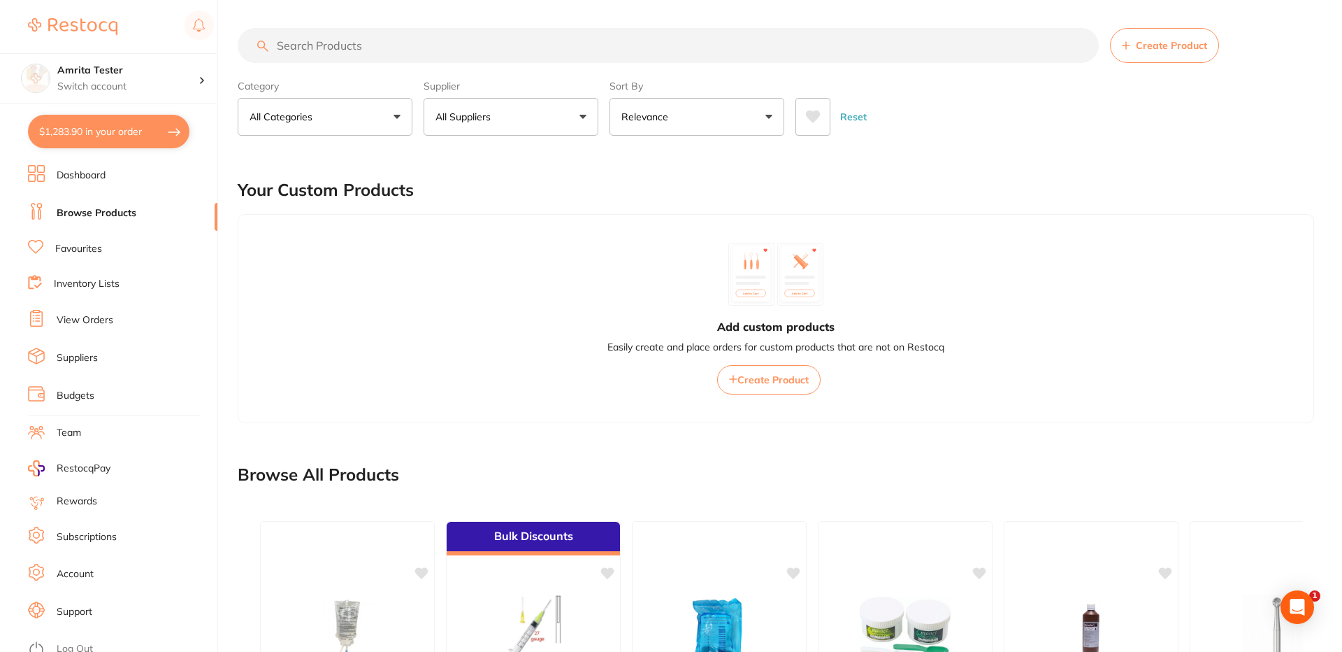
click at [329, 48] on input "search" at bounding box center [668, 45] width 861 height 35
paste input "HCH3S"
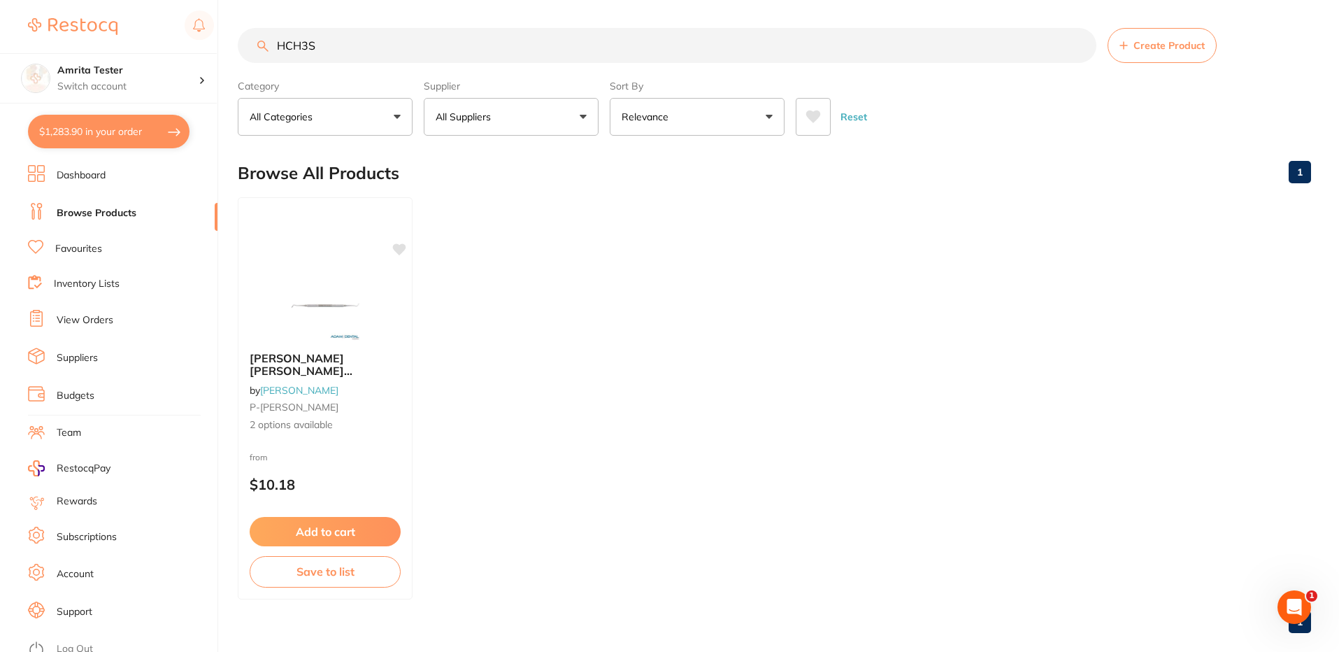
type input "HCH3S"
click at [126, 210] on link "Browse Products" at bounding box center [97, 213] width 80 height 14
click at [99, 217] on link "Browse Products" at bounding box center [97, 213] width 80 height 14
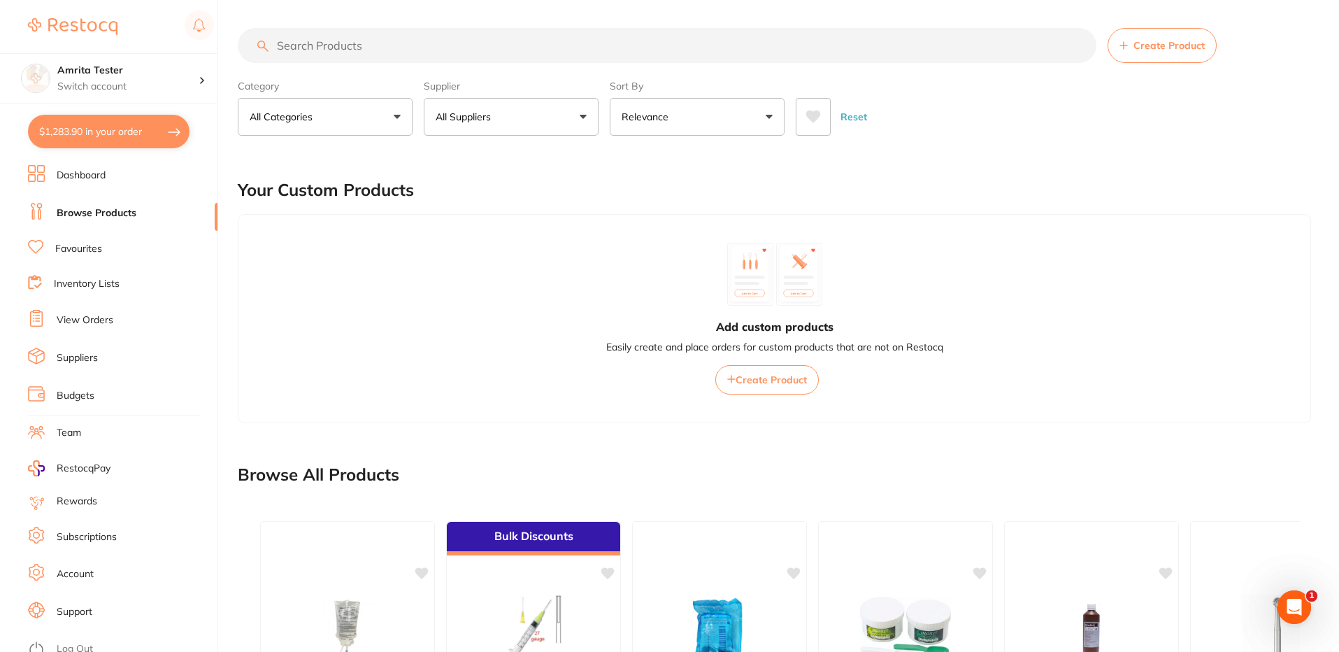
click at [517, 108] on button "All Suppliers" at bounding box center [511, 117] width 175 height 38
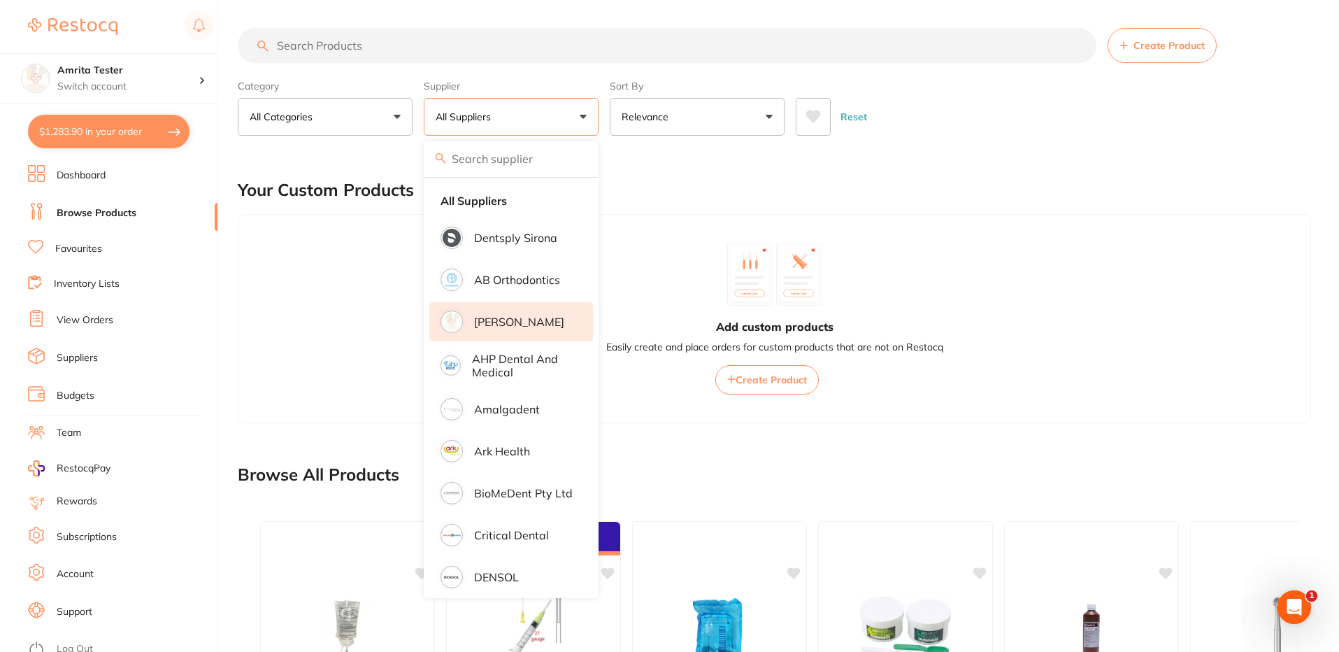
click at [506, 313] on li "[PERSON_NAME]" at bounding box center [511, 321] width 164 height 39
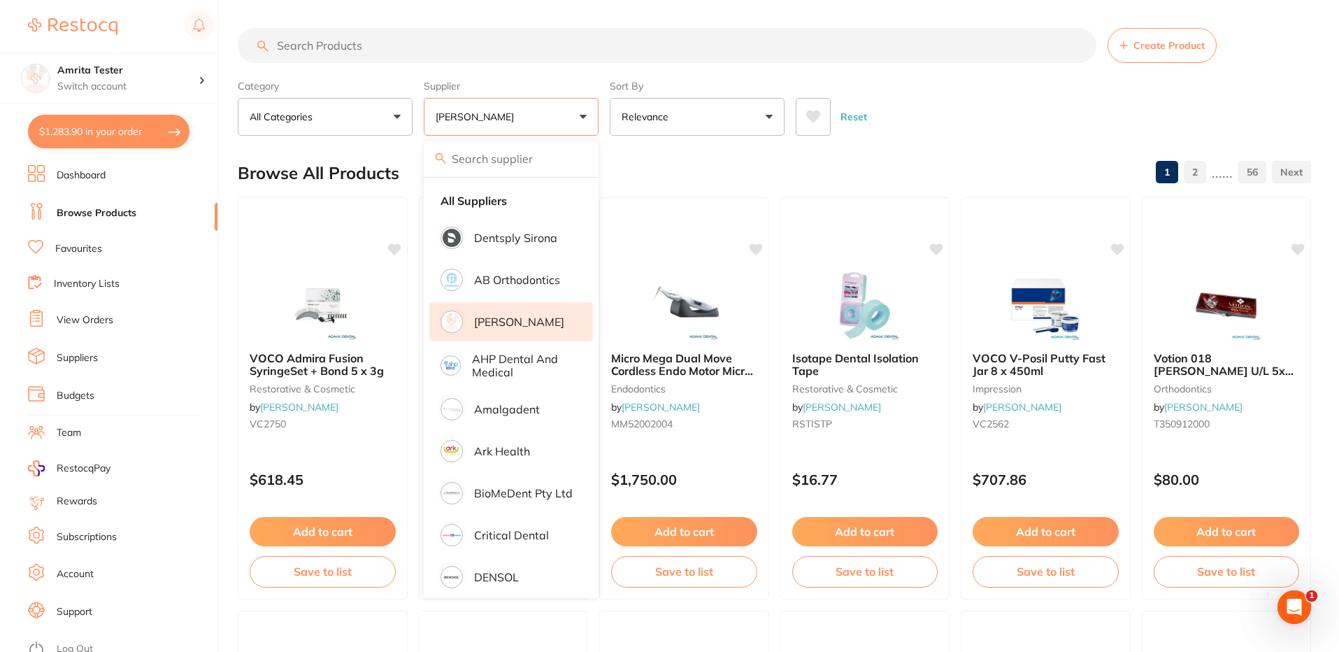
click at [366, 52] on input "search" at bounding box center [667, 45] width 859 height 35
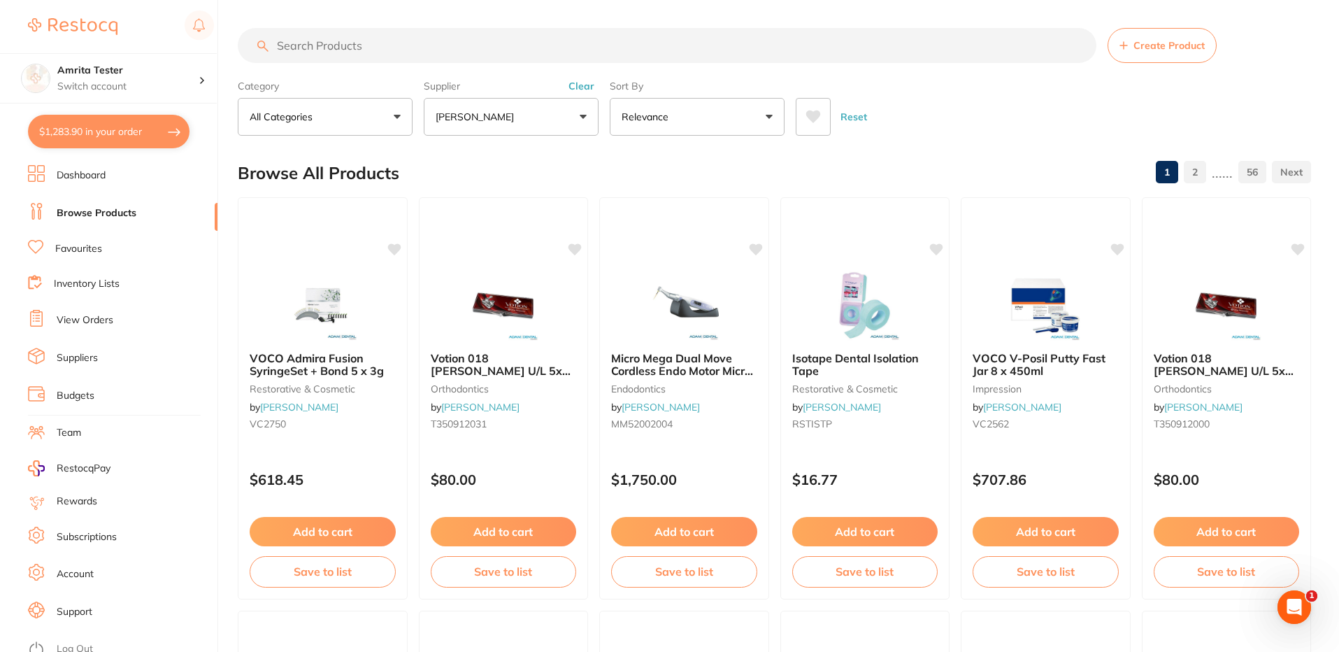
paste input "HCH3S"
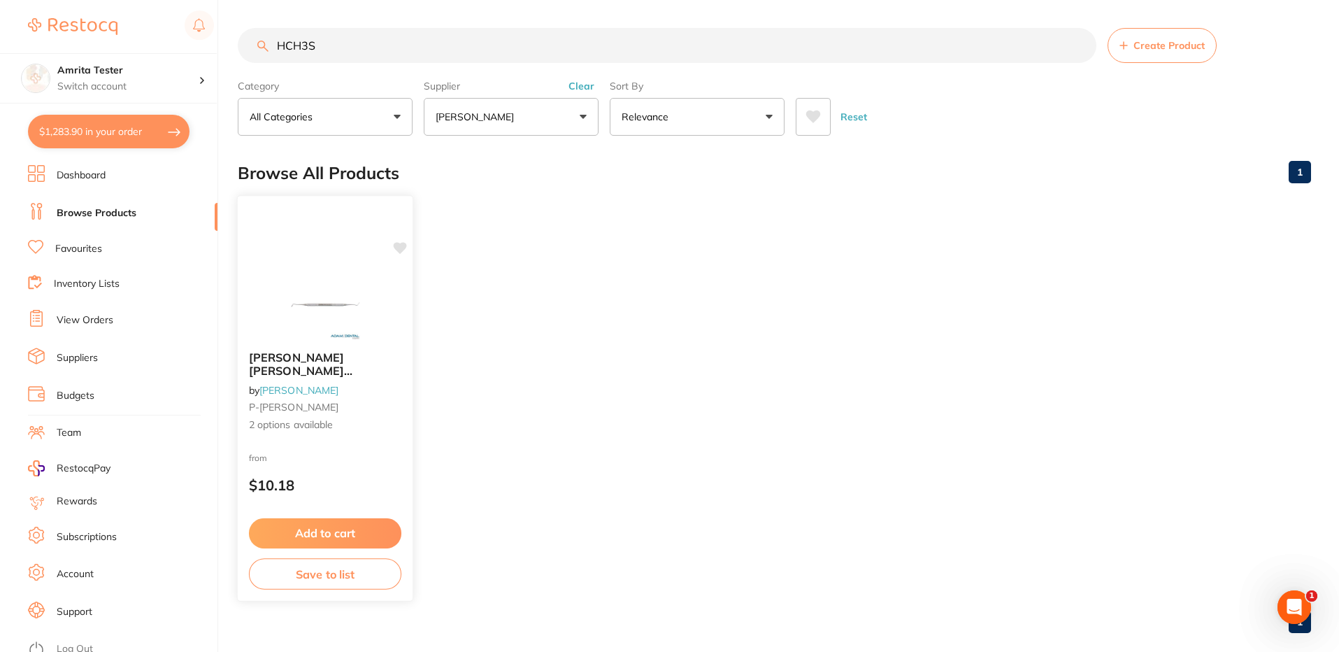
type input "HCH3S"
click at [354, 471] on div "from $10.18" at bounding box center [325, 475] width 175 height 50
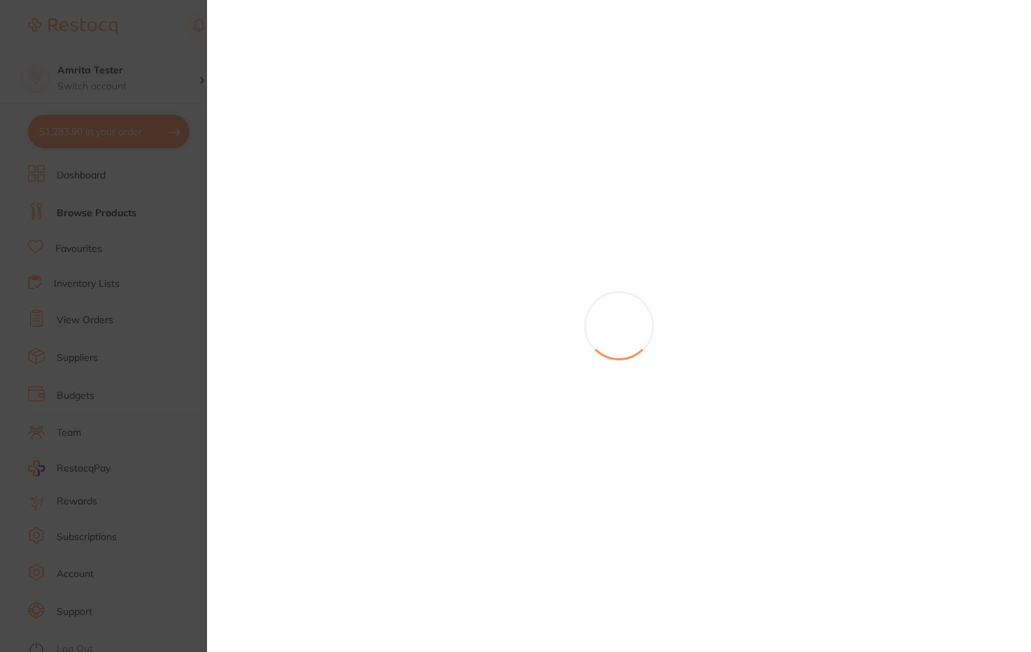
click at [138, 40] on section at bounding box center [515, 326] width 1031 height 652
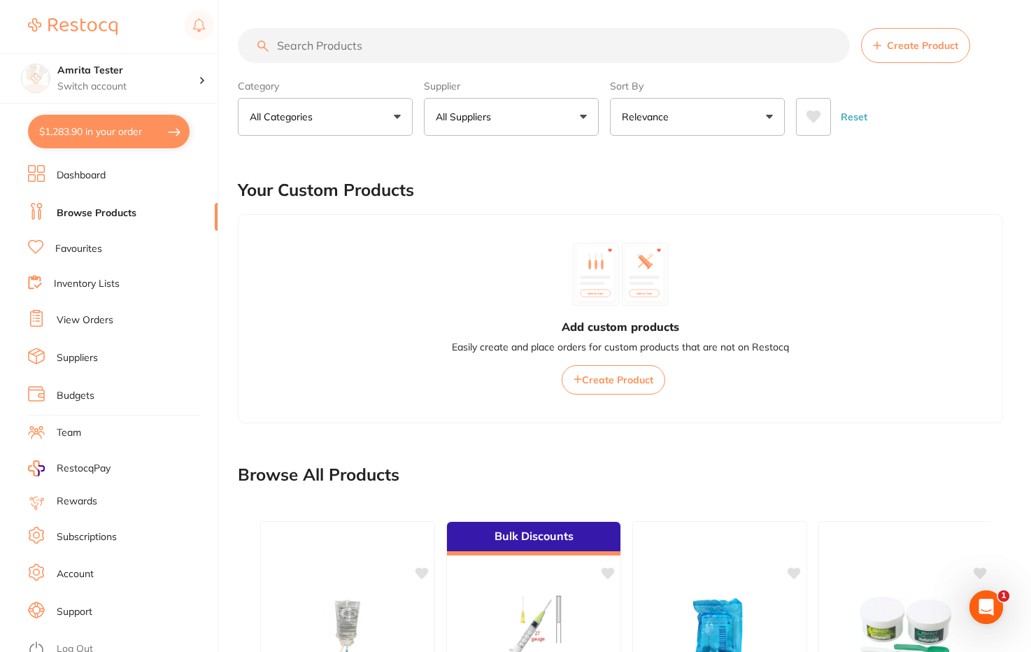
click at [313, 56] on input "search" at bounding box center [544, 45] width 612 height 35
paste input "HCH3S"
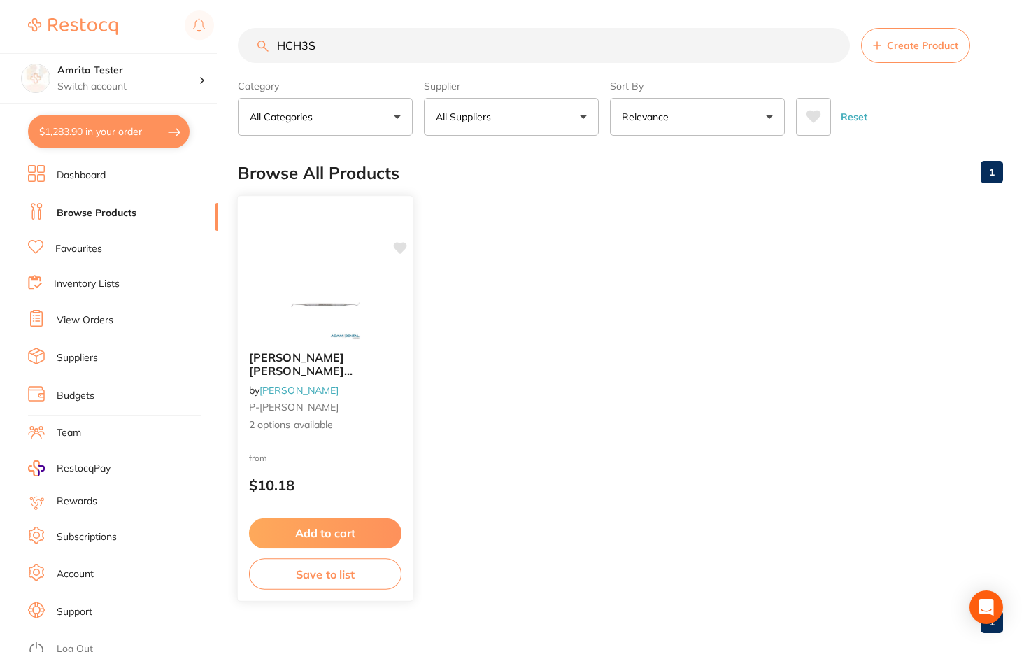
click at [362, 419] on span "2 options available" at bounding box center [325, 425] width 152 height 14
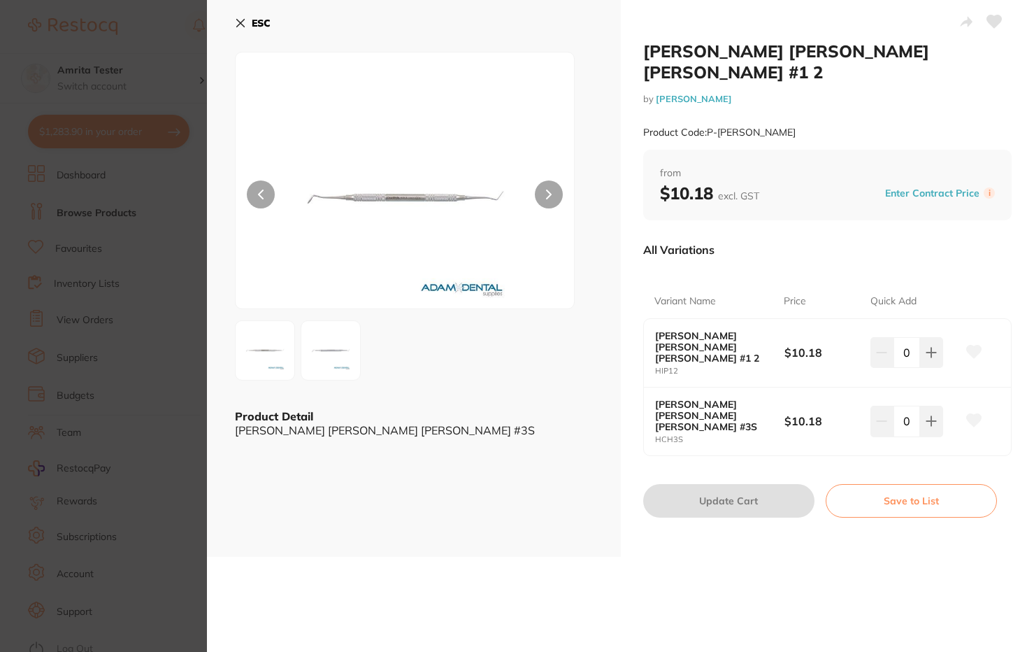
click at [239, 20] on icon at bounding box center [240, 22] width 11 height 11
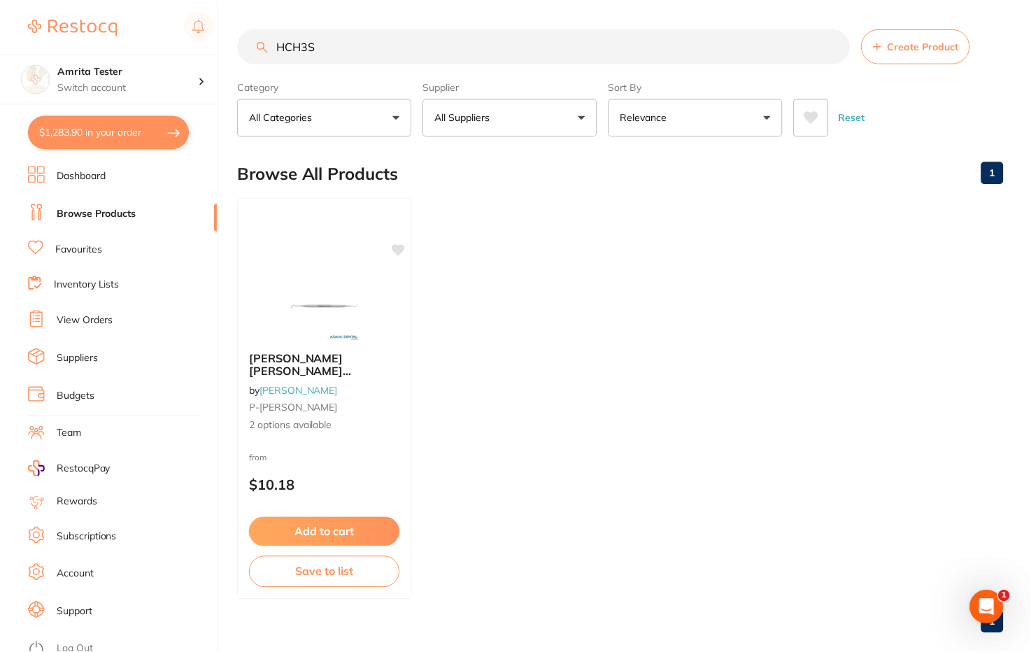
scroll to position [20, 0]
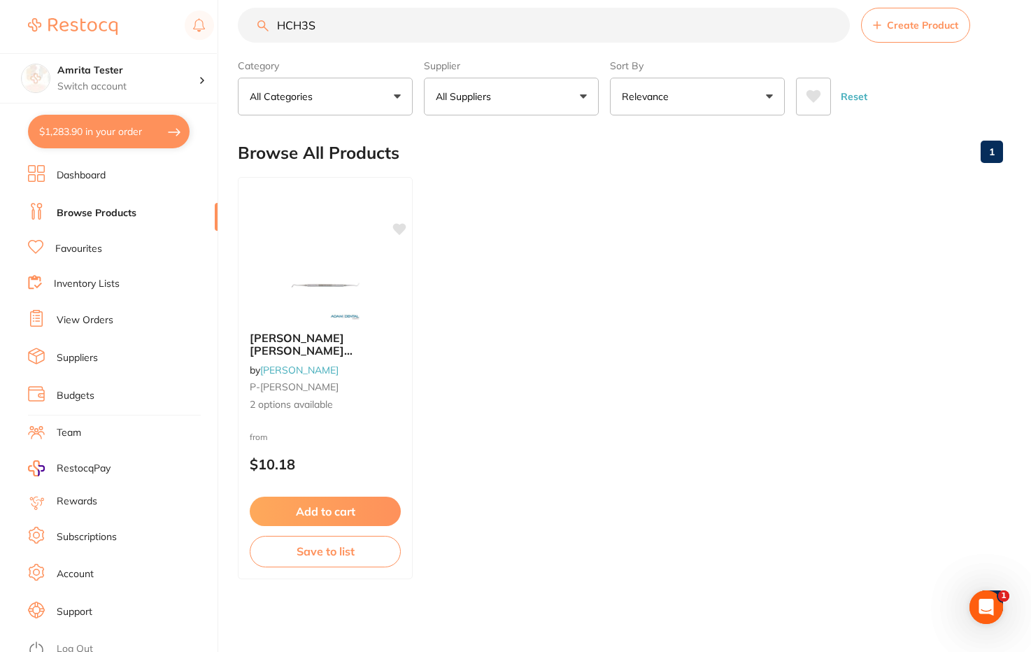
click at [287, 22] on input "HCH3S" at bounding box center [544, 25] width 612 height 35
paste input "AC125"
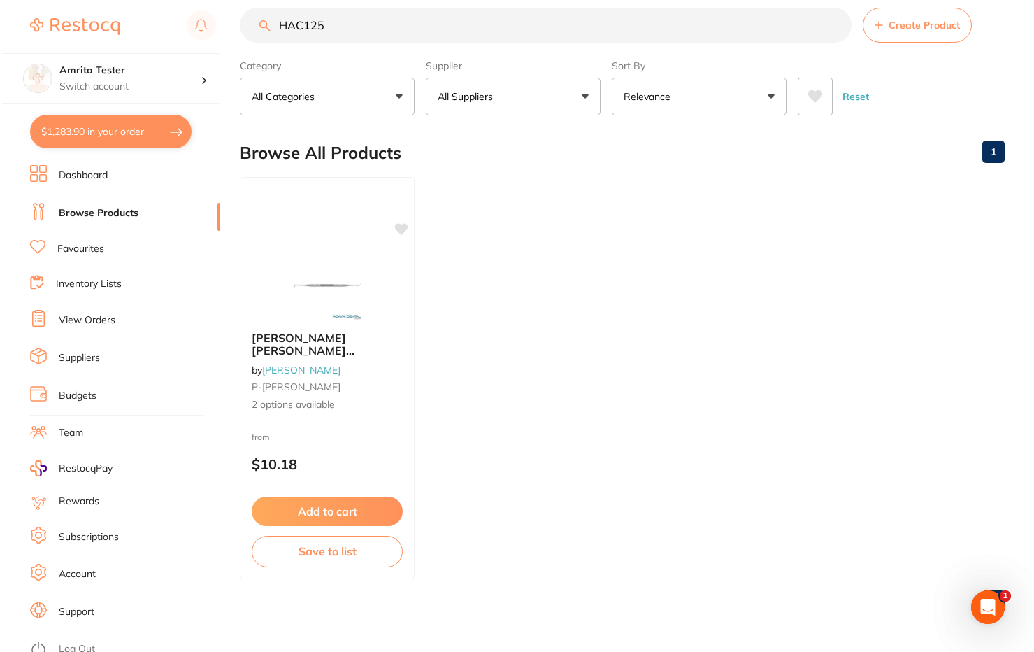
scroll to position [0, 0]
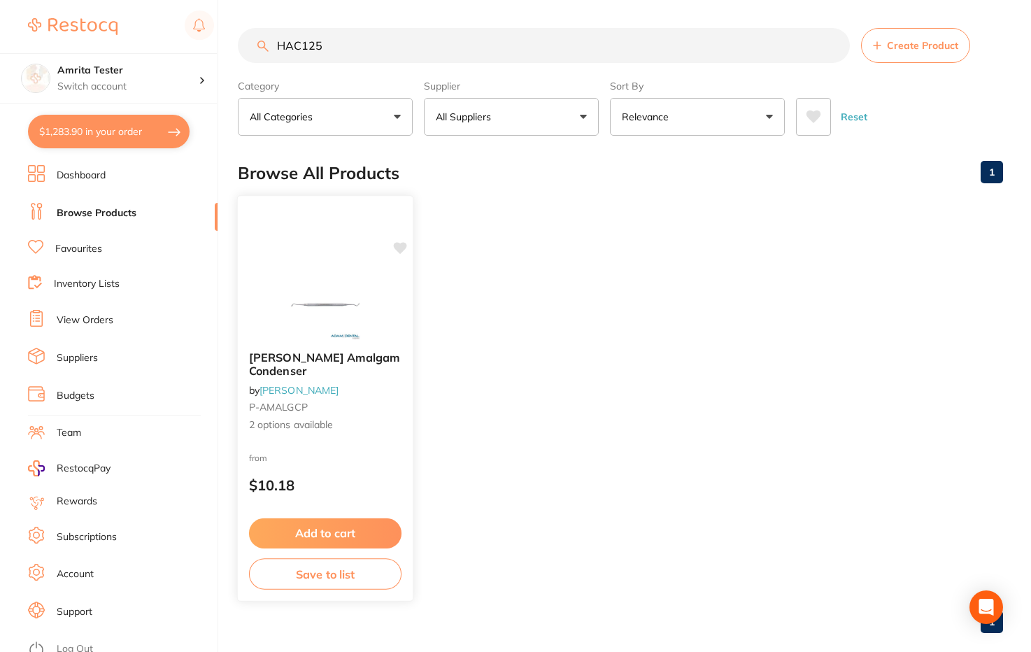
type input "HAC125"
click at [346, 441] on div "[PERSON_NAME] Amalgam Condenser by [PERSON_NAME] P-AMALGCP 2 options available" at bounding box center [325, 391] width 175 height 103
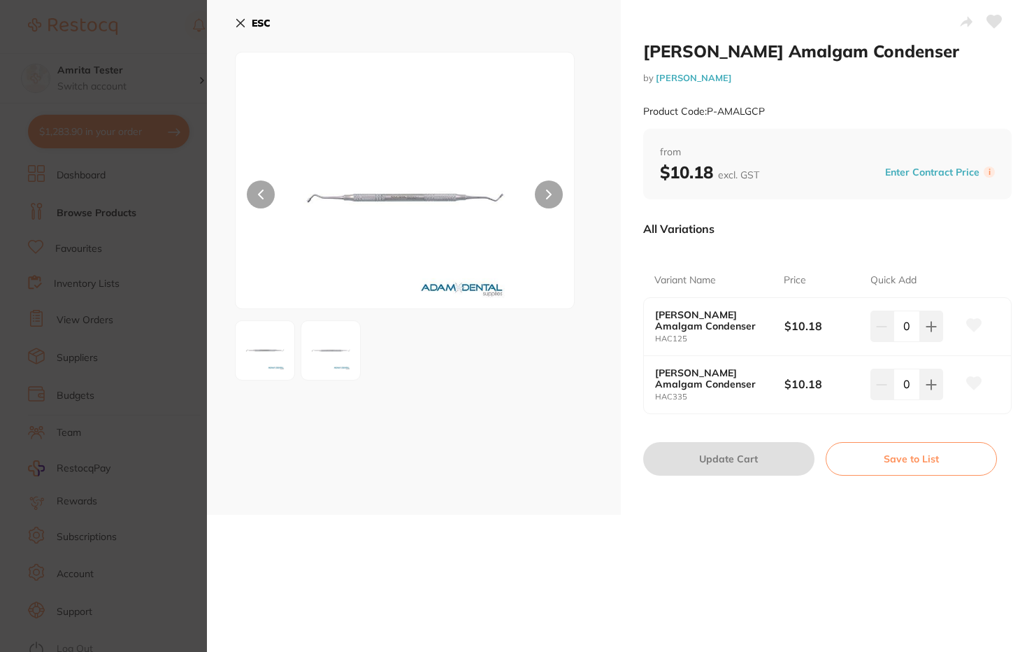
click at [239, 20] on icon at bounding box center [240, 22] width 11 height 11
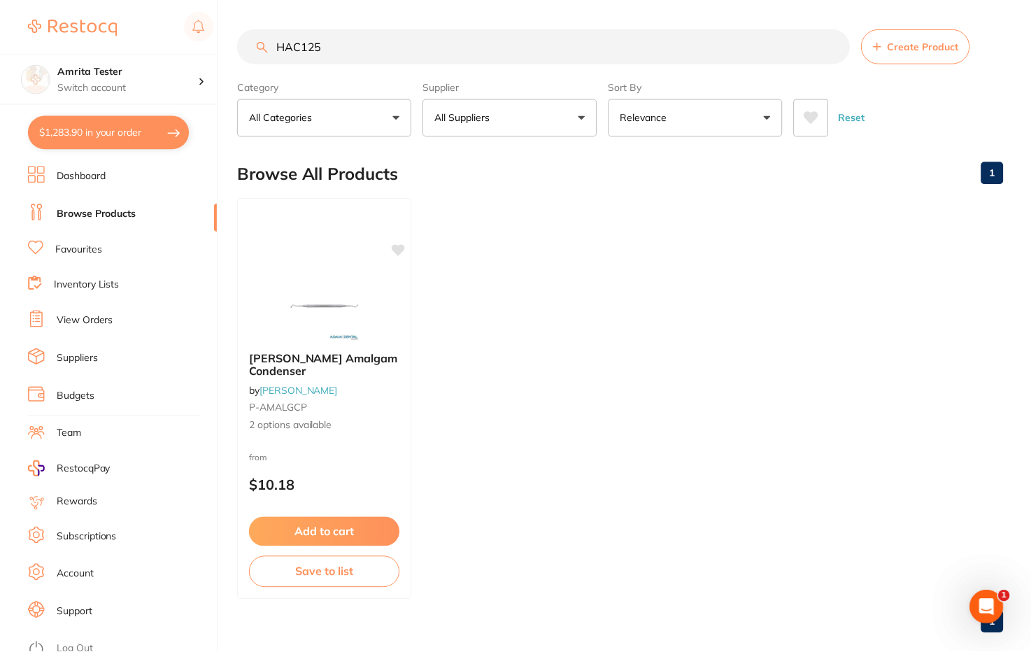
scroll to position [20, 0]
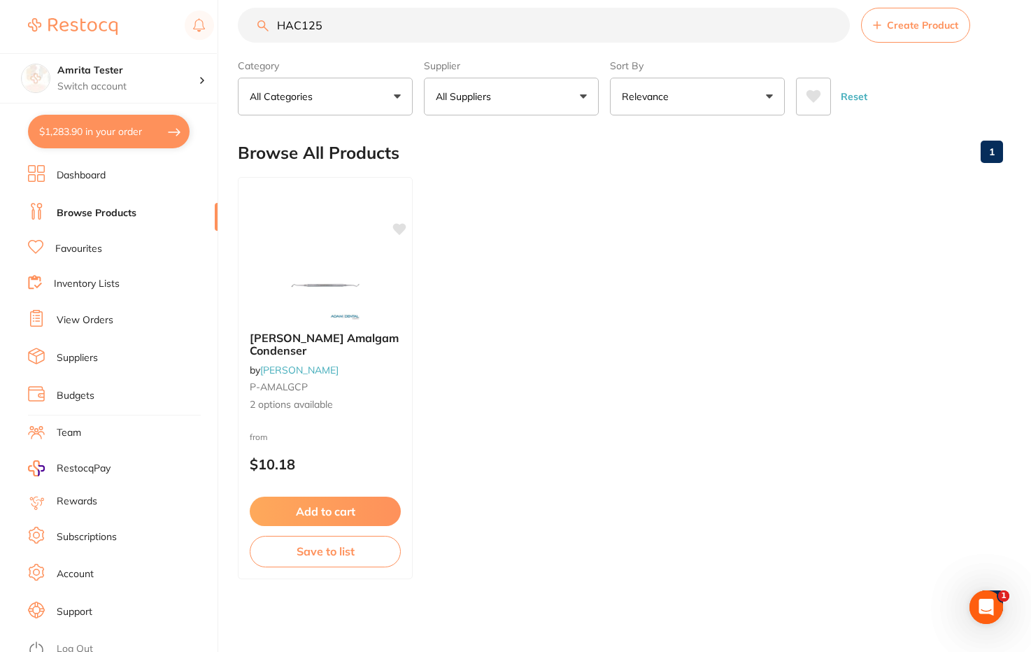
click at [909, 182] on ul "[PERSON_NAME] Amalgam Condenser by [PERSON_NAME] P-AMALGCP 2 options available …" at bounding box center [620, 378] width 765 height 402
click at [352, 380] on div "[PERSON_NAME] Amalgam Condenser by [PERSON_NAME] P-AMALGCP 2 options available" at bounding box center [325, 371] width 175 height 103
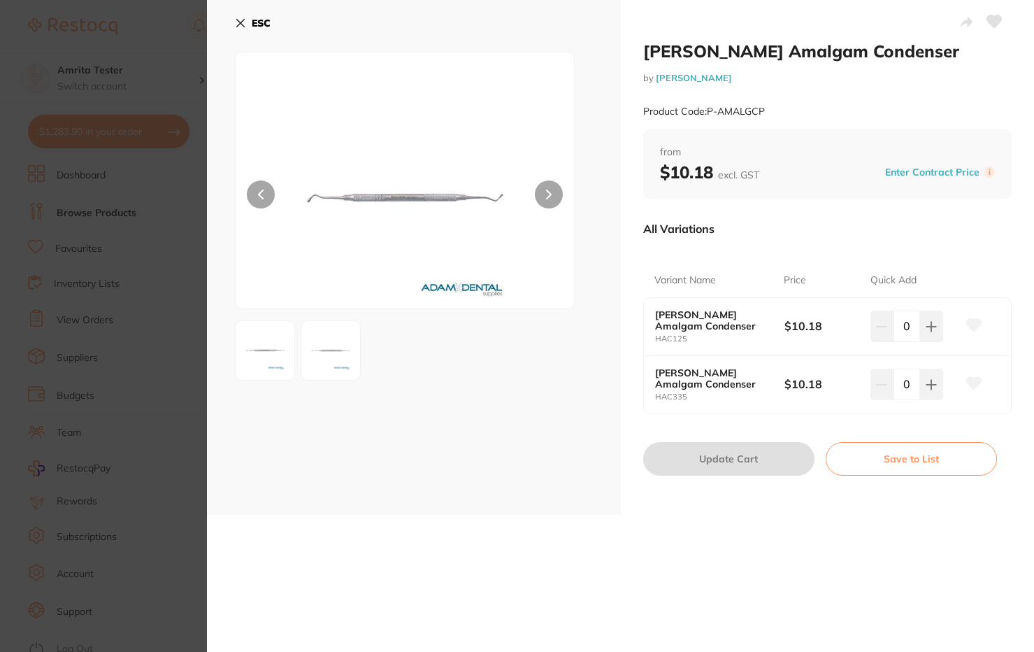
click at [241, 20] on icon at bounding box center [240, 22] width 11 height 11
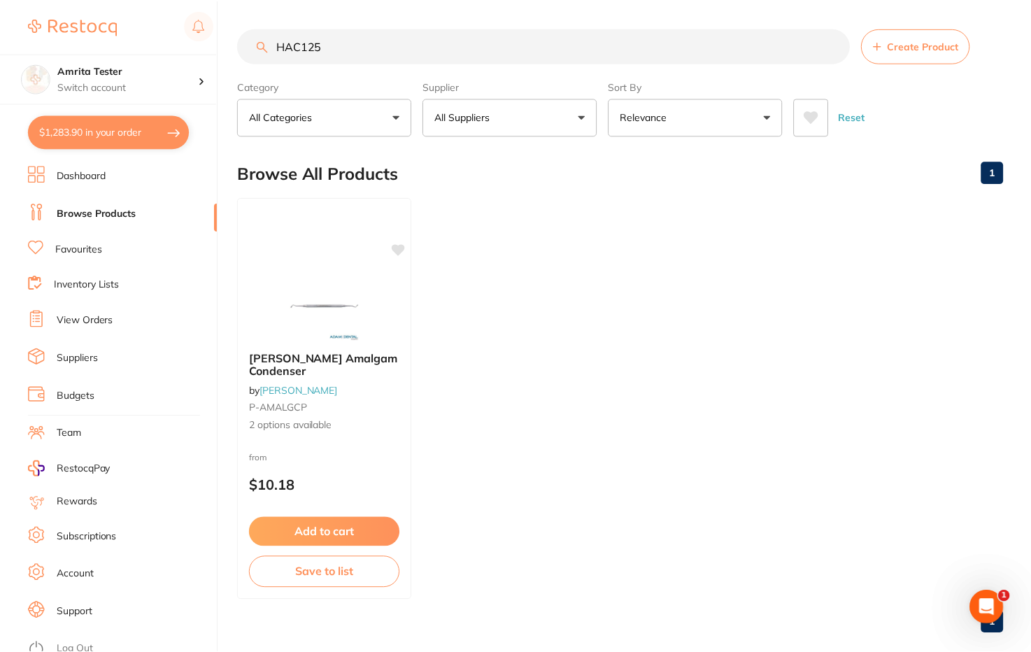
scroll to position [20, 0]
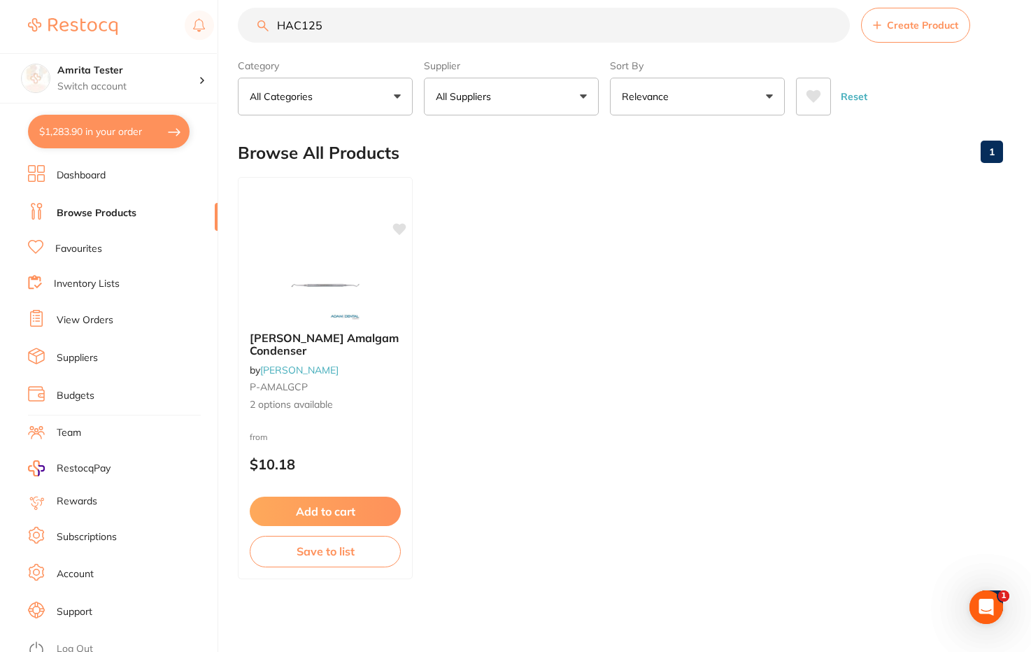
click at [284, 22] on input "HAC125" at bounding box center [544, 25] width 612 height 35
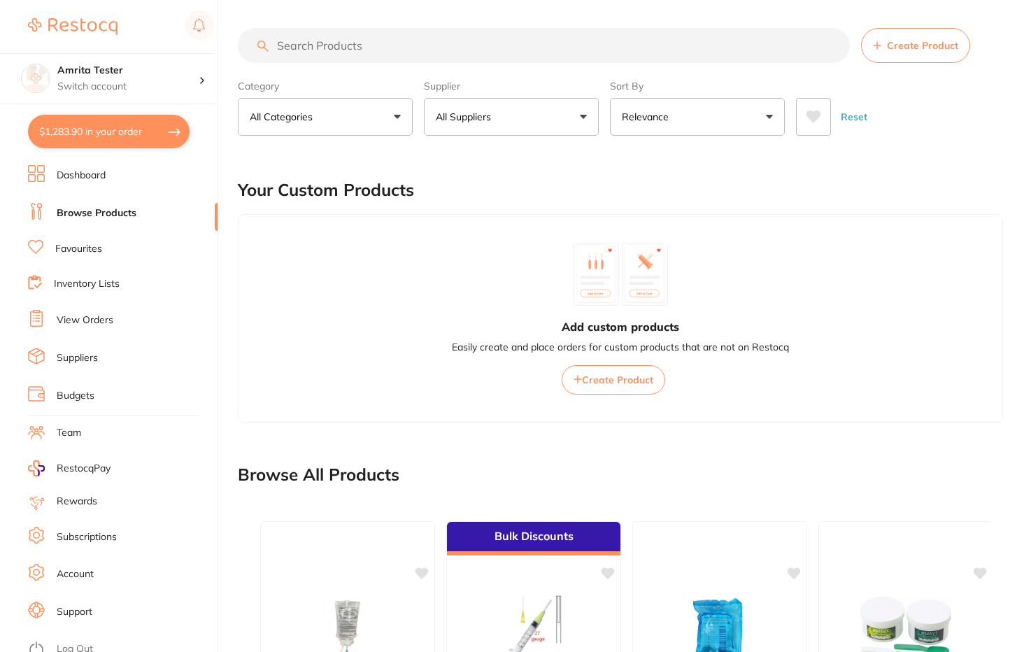
click at [331, 56] on input "search" at bounding box center [544, 45] width 612 height 35
paste input "HAC125"
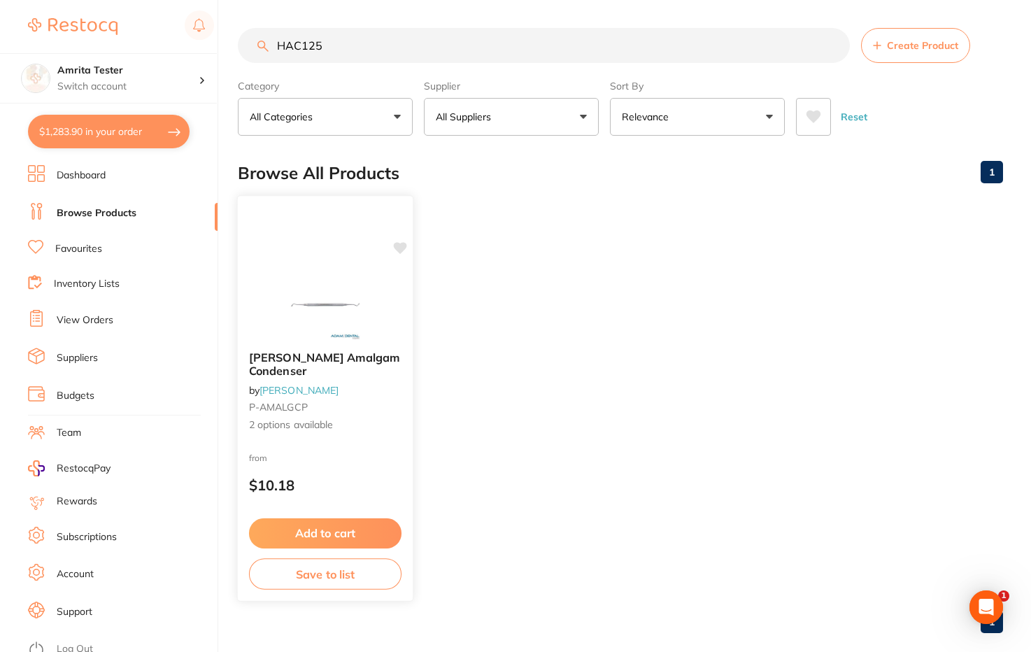
type input "HAC125"
click at [366, 406] on small "P-AMALGCP" at bounding box center [325, 406] width 152 height 11
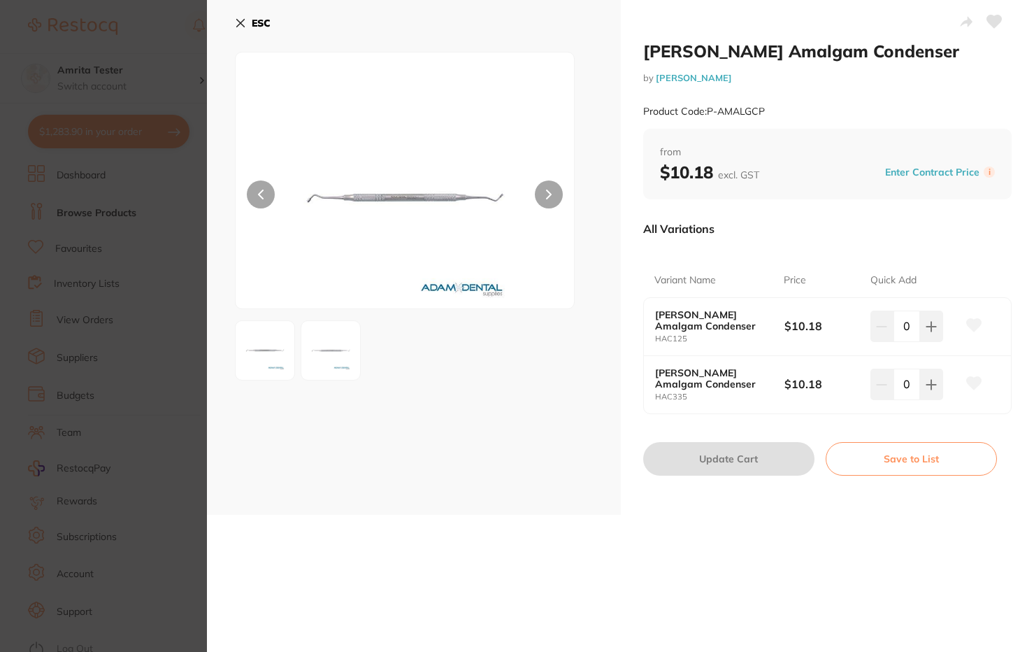
click at [238, 22] on icon at bounding box center [240, 22] width 11 height 11
